Goal: Check status: Check status

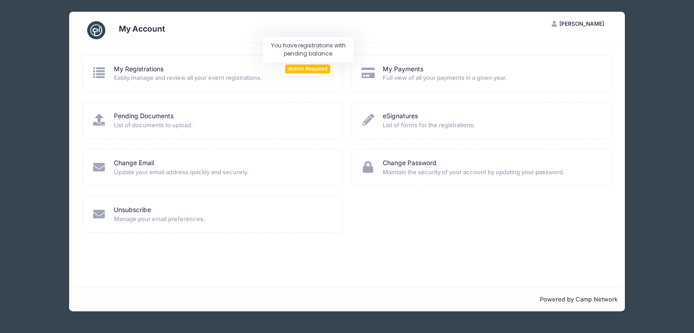
click at [316, 67] on span "Action Required" at bounding box center [307, 69] width 45 height 9
click at [101, 69] on icon at bounding box center [99, 73] width 15 height 12
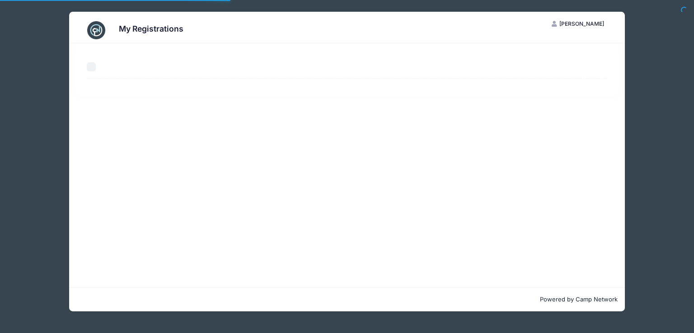
select select "50"
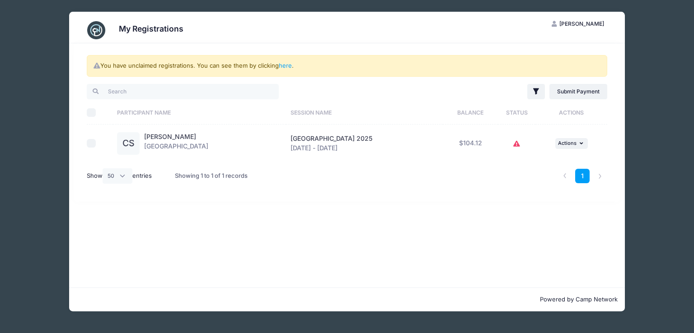
click at [520, 144] on icon at bounding box center [516, 144] width 7 height 0
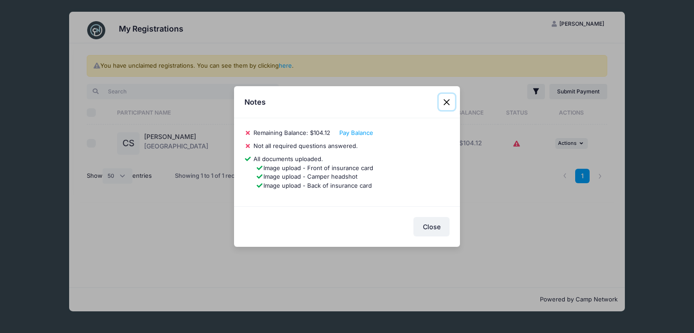
click at [447, 101] on button "Close" at bounding box center [447, 102] width 16 height 16
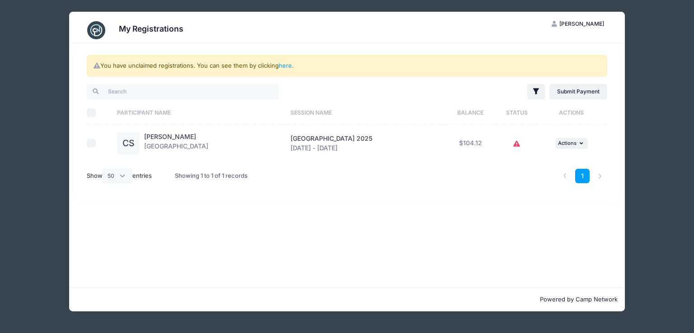
click at [208, 148] on div "[PERSON_NAME] [GEOGRAPHIC_DATA]" at bounding box center [176, 143] width 64 height 23
click at [284, 65] on link "here" at bounding box center [285, 65] width 13 height 7
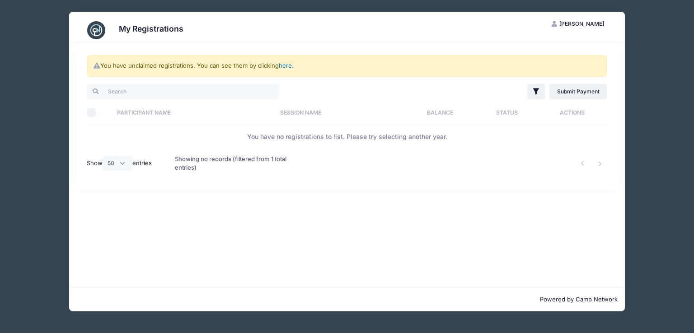
click at [284, 65] on link "here" at bounding box center [285, 65] width 13 height 7
